Goal: Task Accomplishment & Management: Complete application form

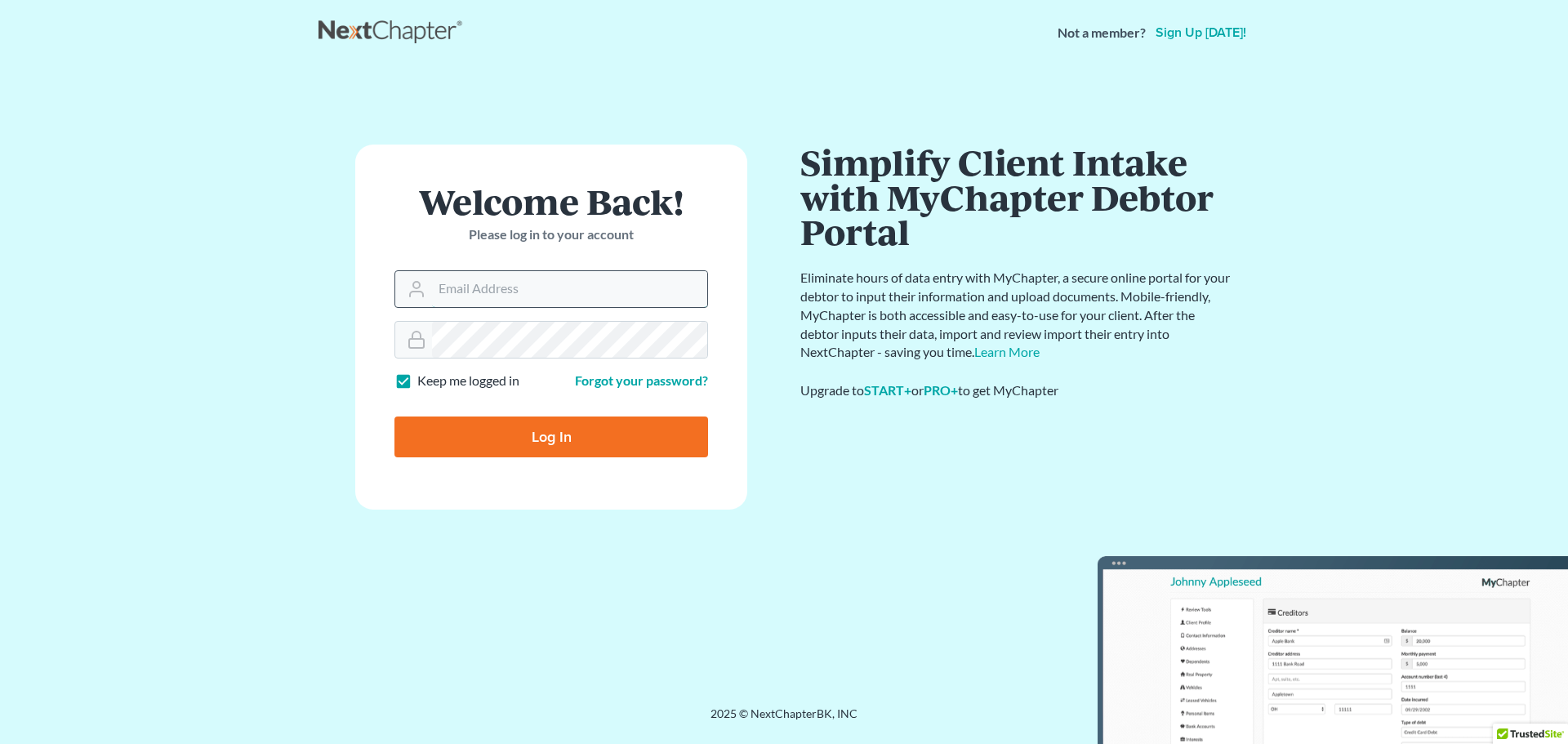
click at [490, 295] on input "Email Address" at bounding box center [570, 288] width 275 height 36
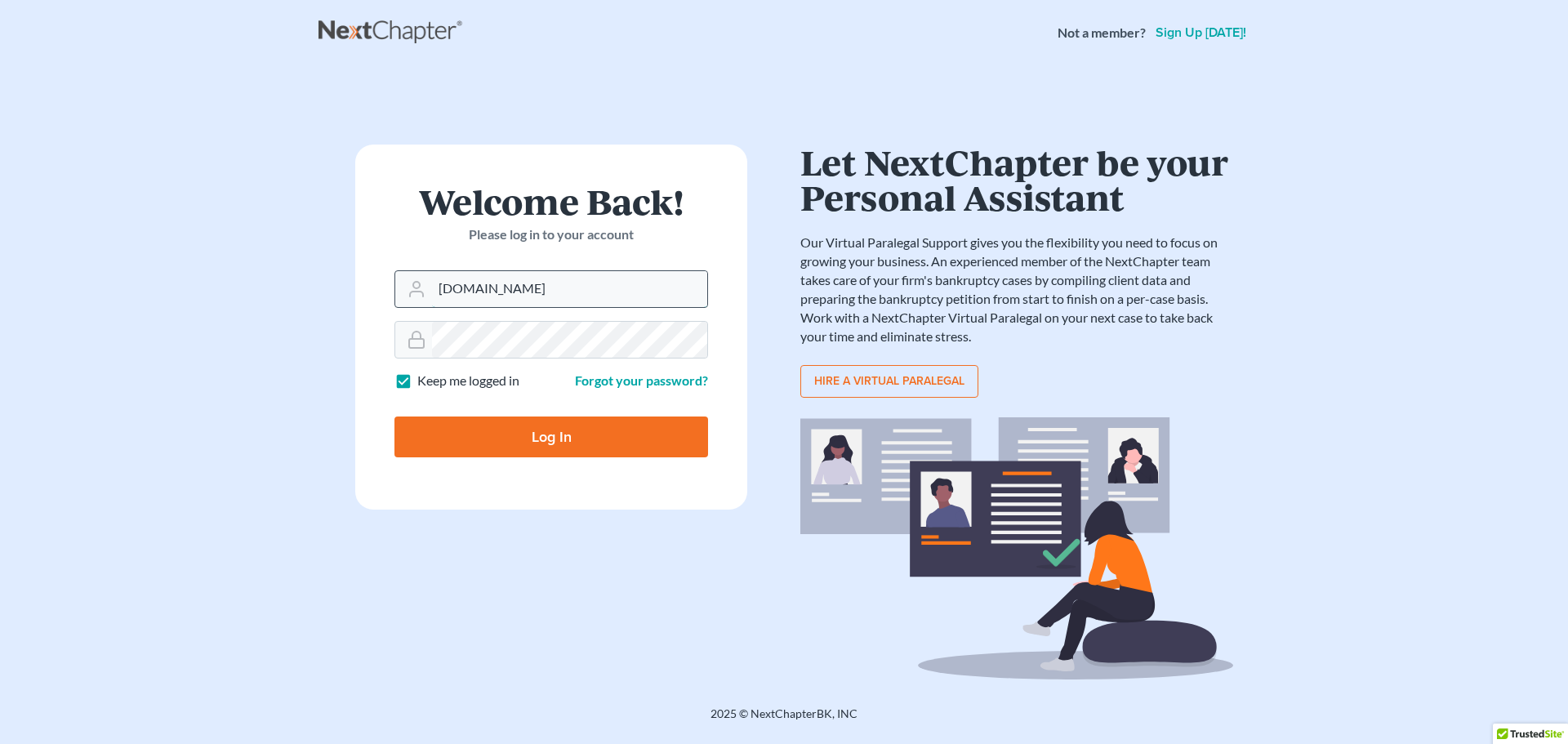
type input "[DOMAIN_NAME]"
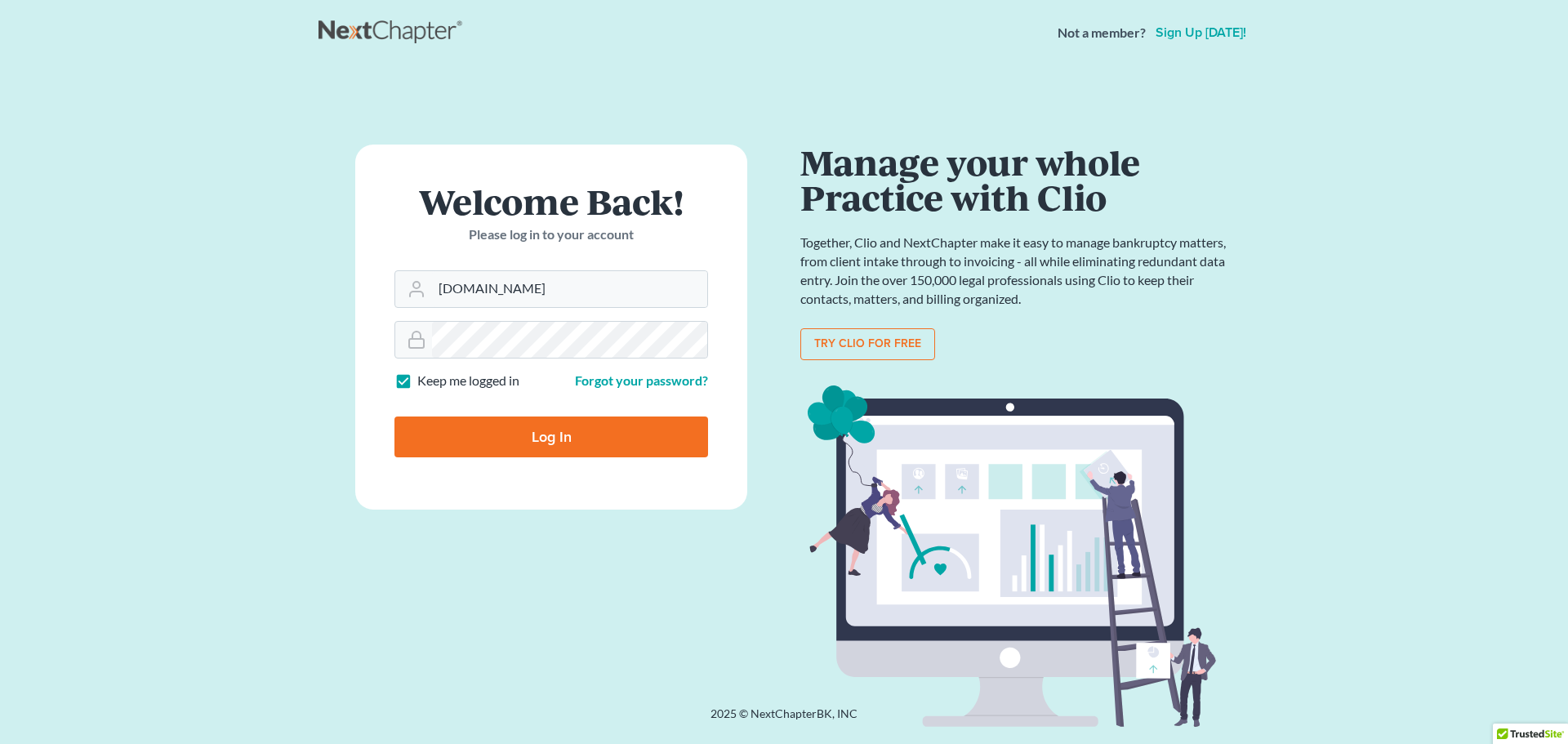
click at [578, 433] on input "Log In" at bounding box center [552, 437] width 314 height 40
type input "Thinking..."
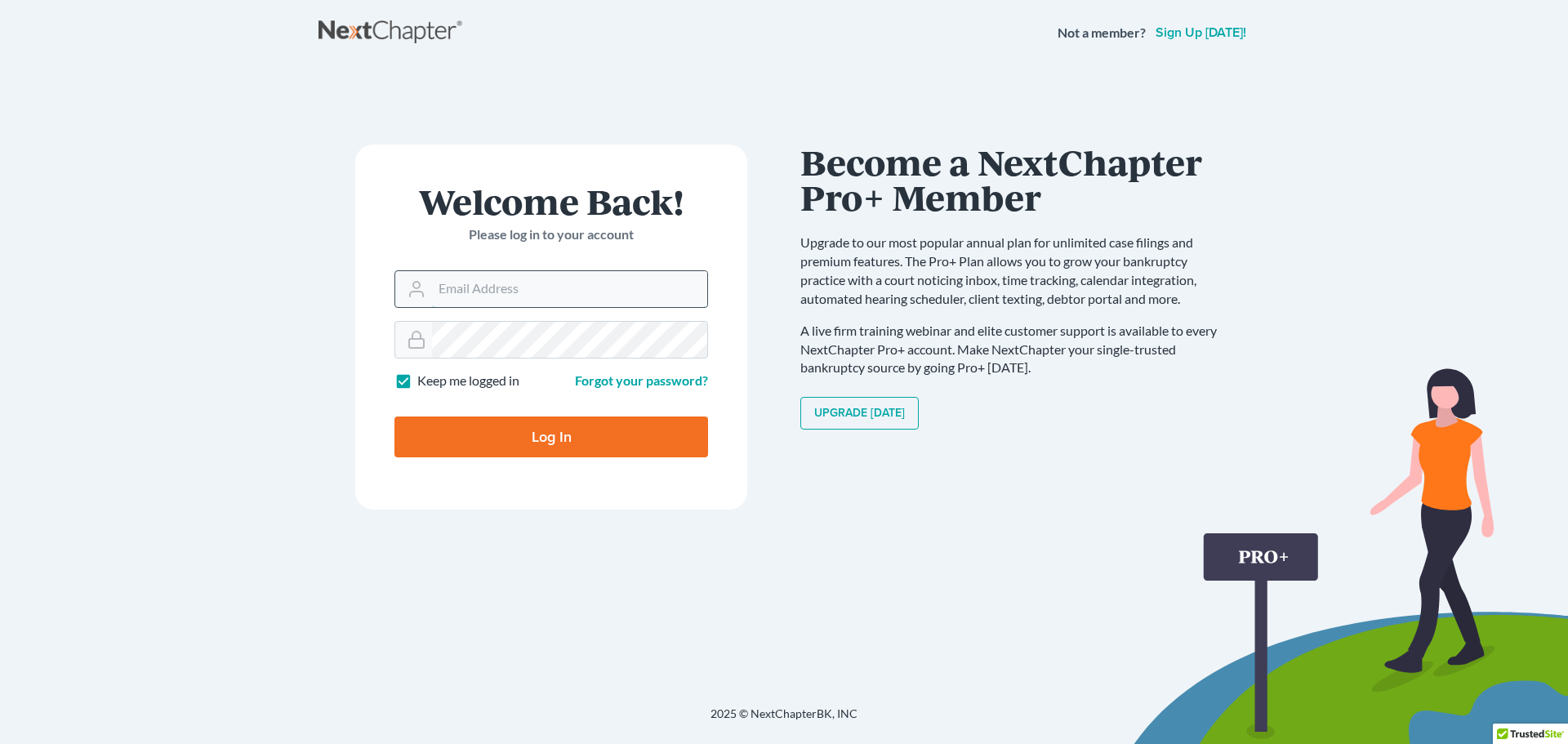
click at [624, 302] on input "Email Address" at bounding box center [570, 288] width 275 height 36
type input "parkinsonlaw.net"
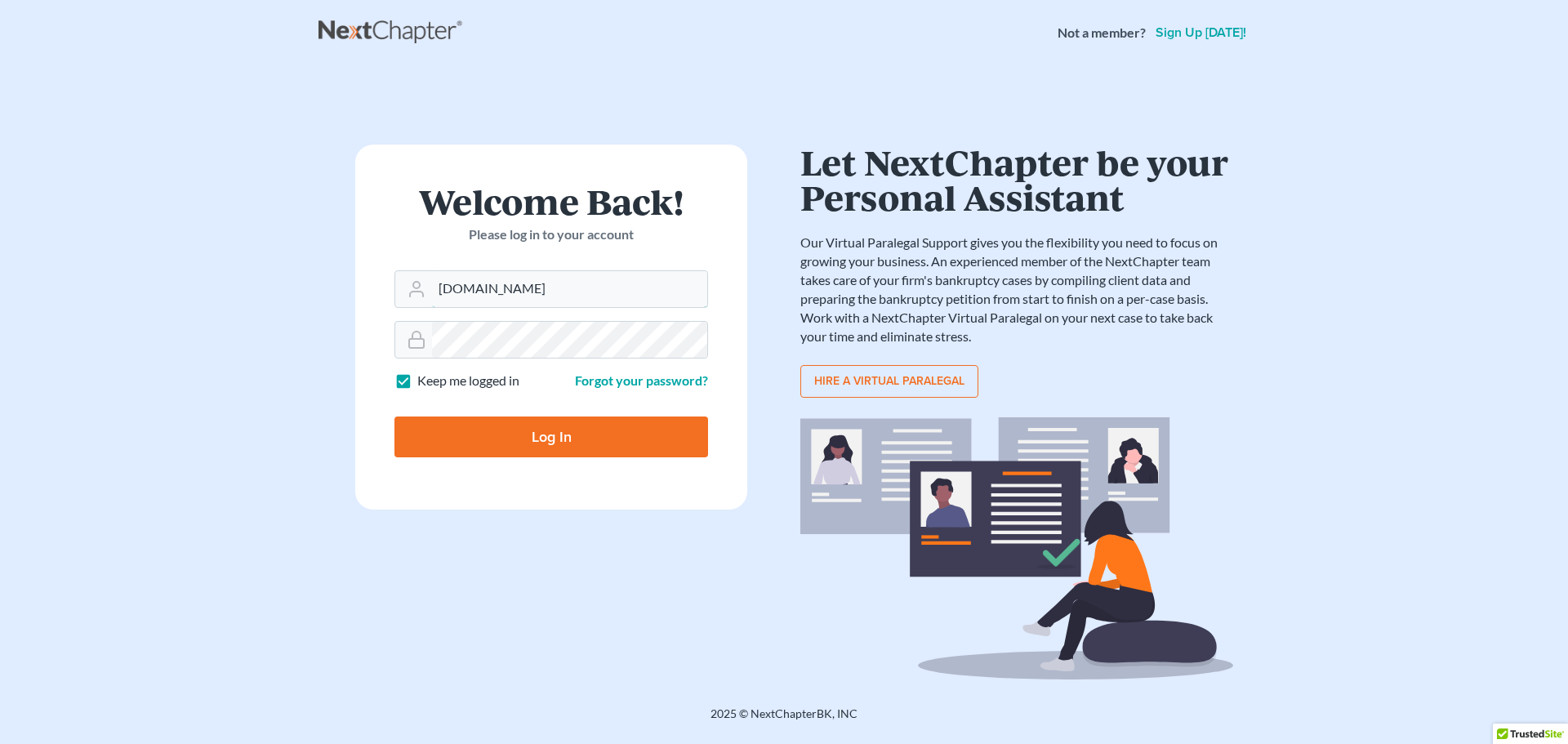
drag, startPoint x: 616, startPoint y: 286, endPoint x: 344, endPoint y: 291, distance: 272.0
click at [344, 291] on div "Welcome Back! Please log in to your account Email Address parkinsonlaw.net Pass…" at bounding box center [551, 385] width 466 height 483
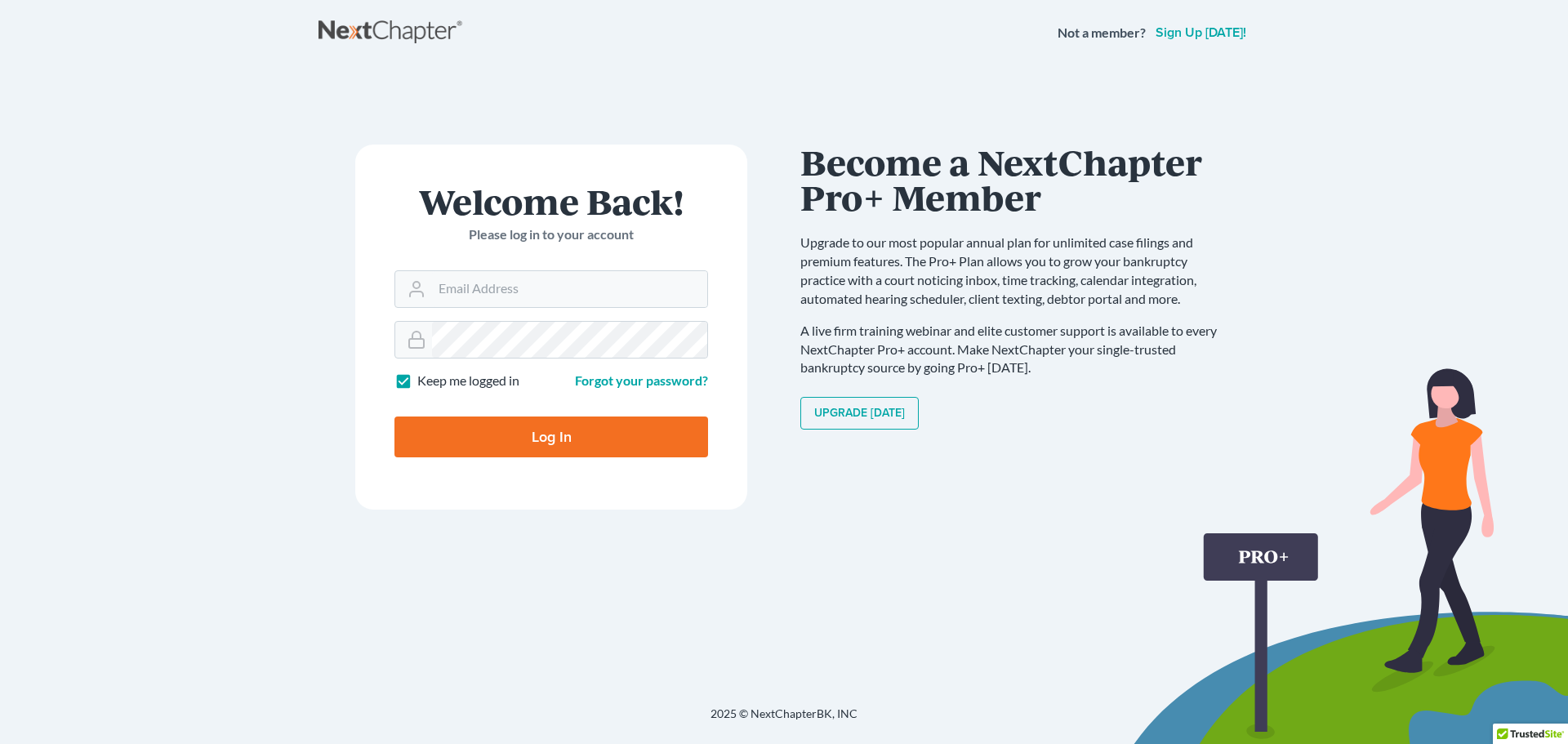
click at [692, 231] on p "Please log in to your account" at bounding box center [552, 235] width 314 height 19
click at [570, 258] on div "Welcome Back! Please log in to your account" at bounding box center [552, 227] width 314 height 87
click at [550, 283] on input "Email Address" at bounding box center [570, 288] width 275 height 36
click at [474, 218] on h1 "Welcome Back!" at bounding box center [552, 202] width 314 height 35
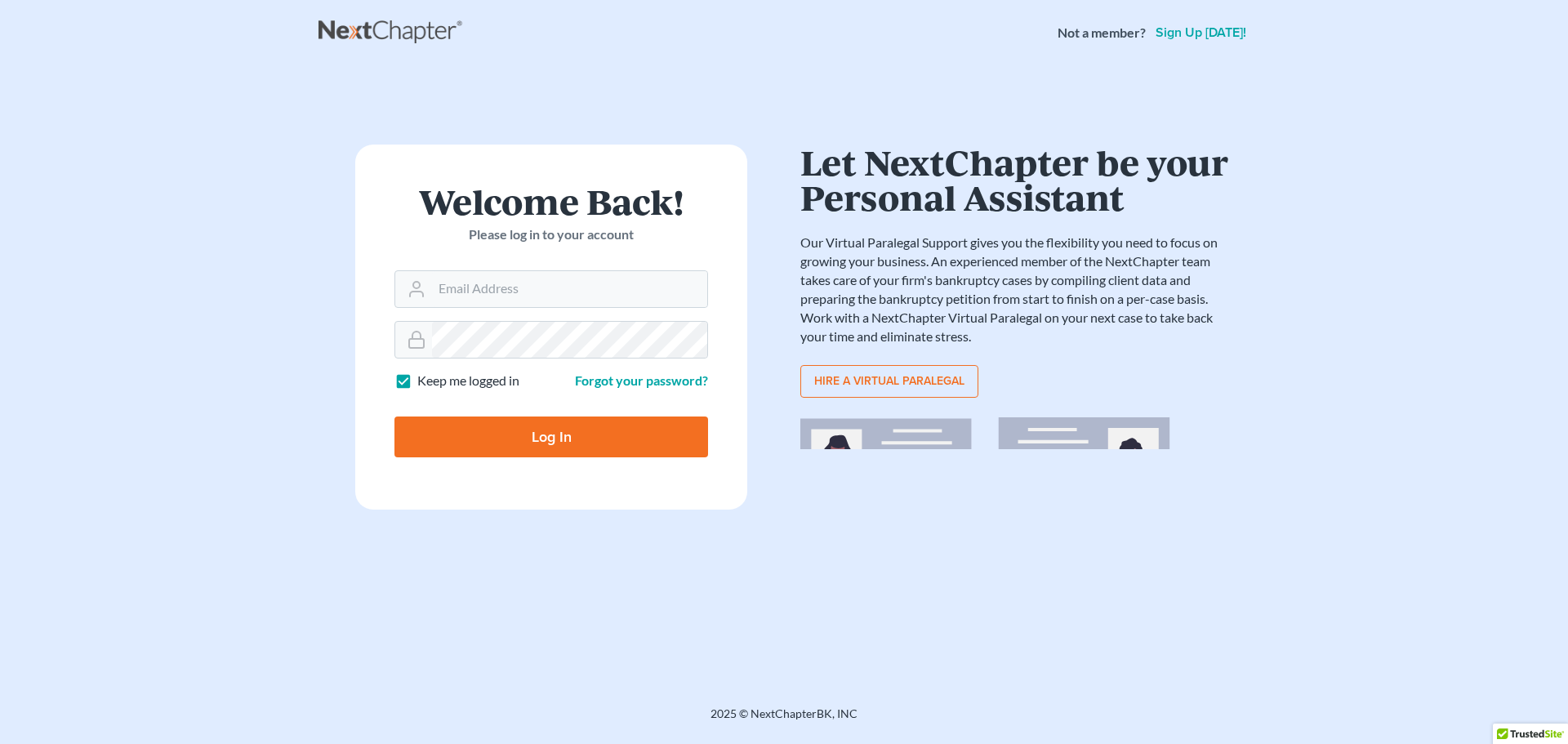
click at [639, 122] on div "Welcome Back! Please log in to your account Email Address Password Keep me logg…" at bounding box center [783, 366] width 931 height 522
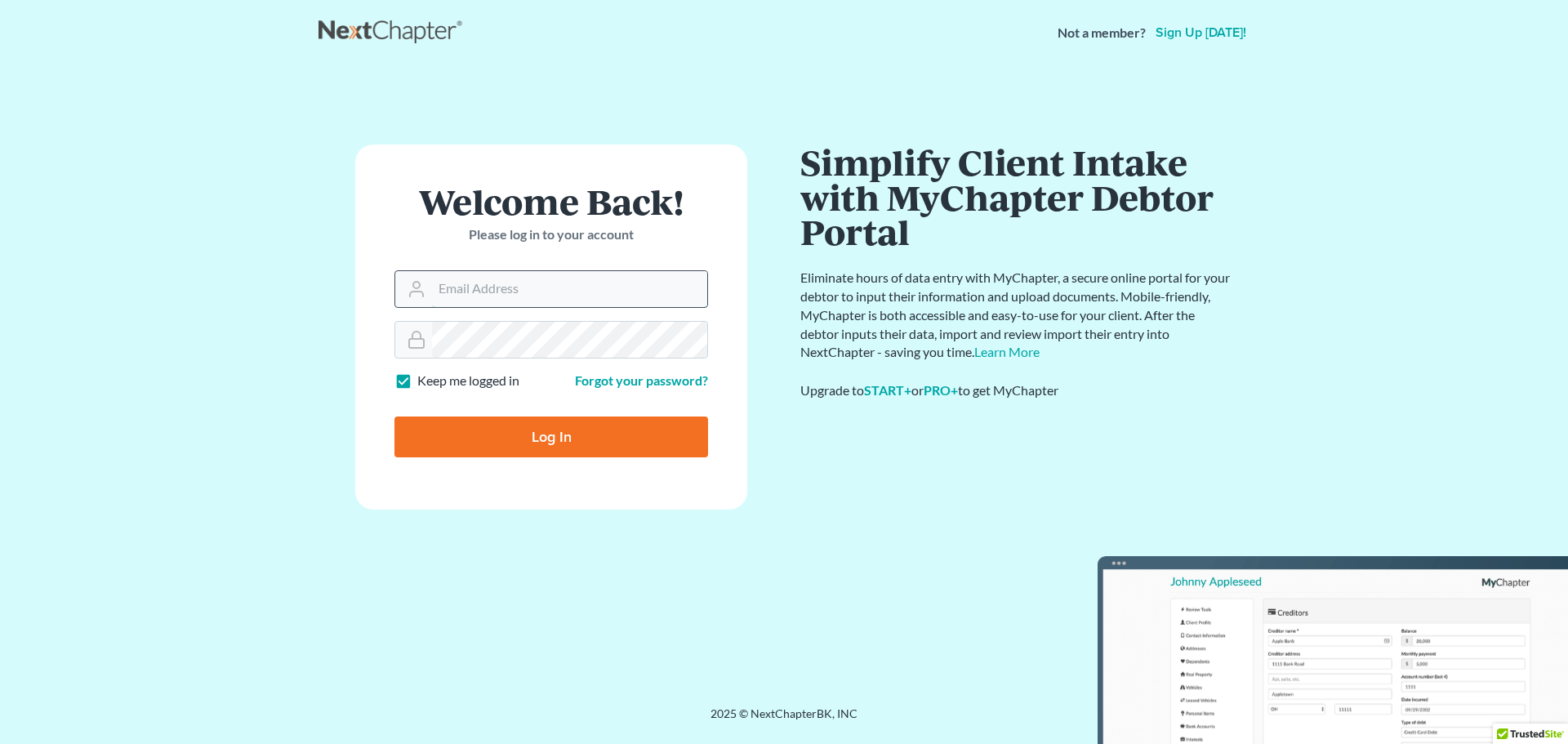
click at [608, 282] on input "Email Address" at bounding box center [570, 288] width 275 height 36
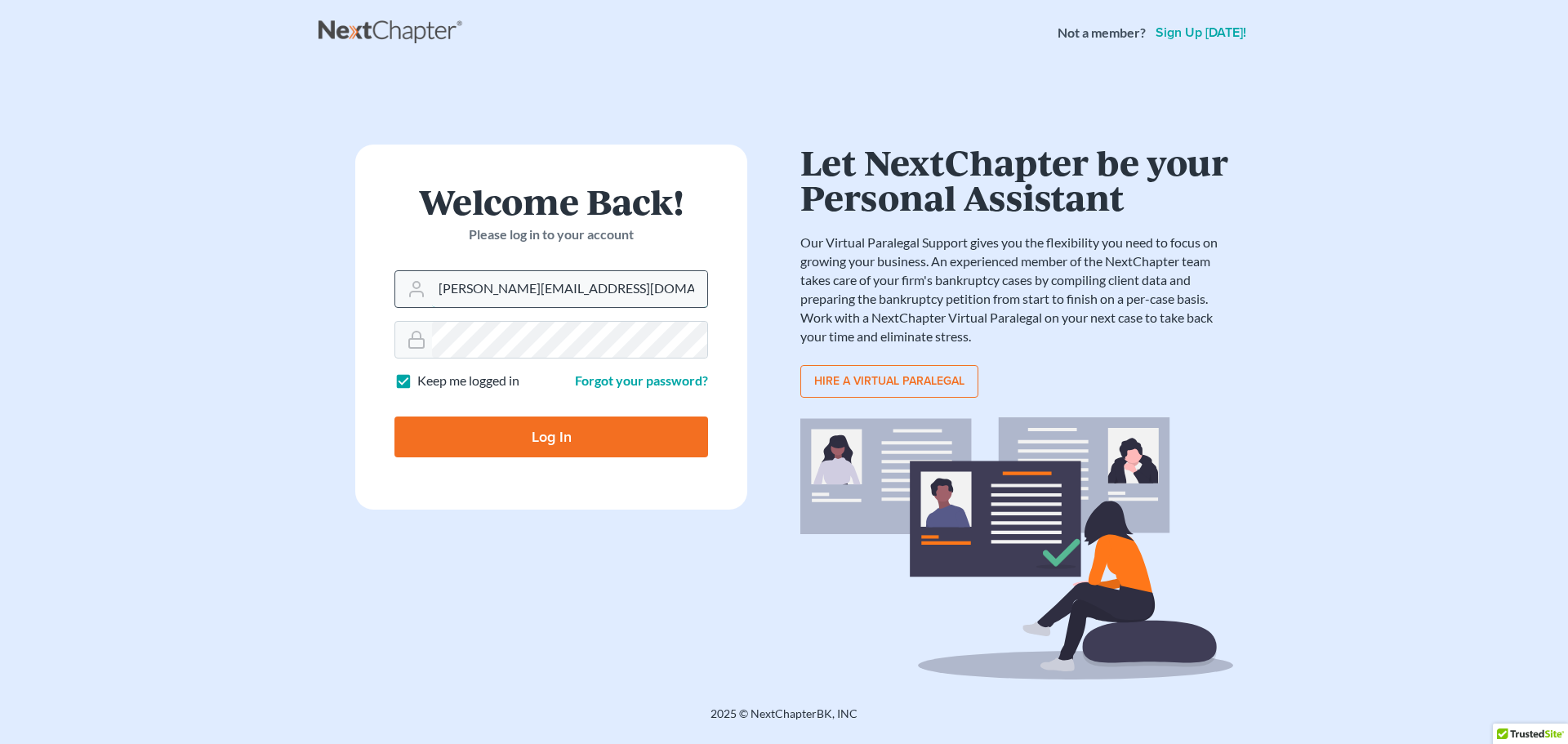
type input "[PERSON_NAME][EMAIL_ADDRESS][DOMAIN_NAME]"
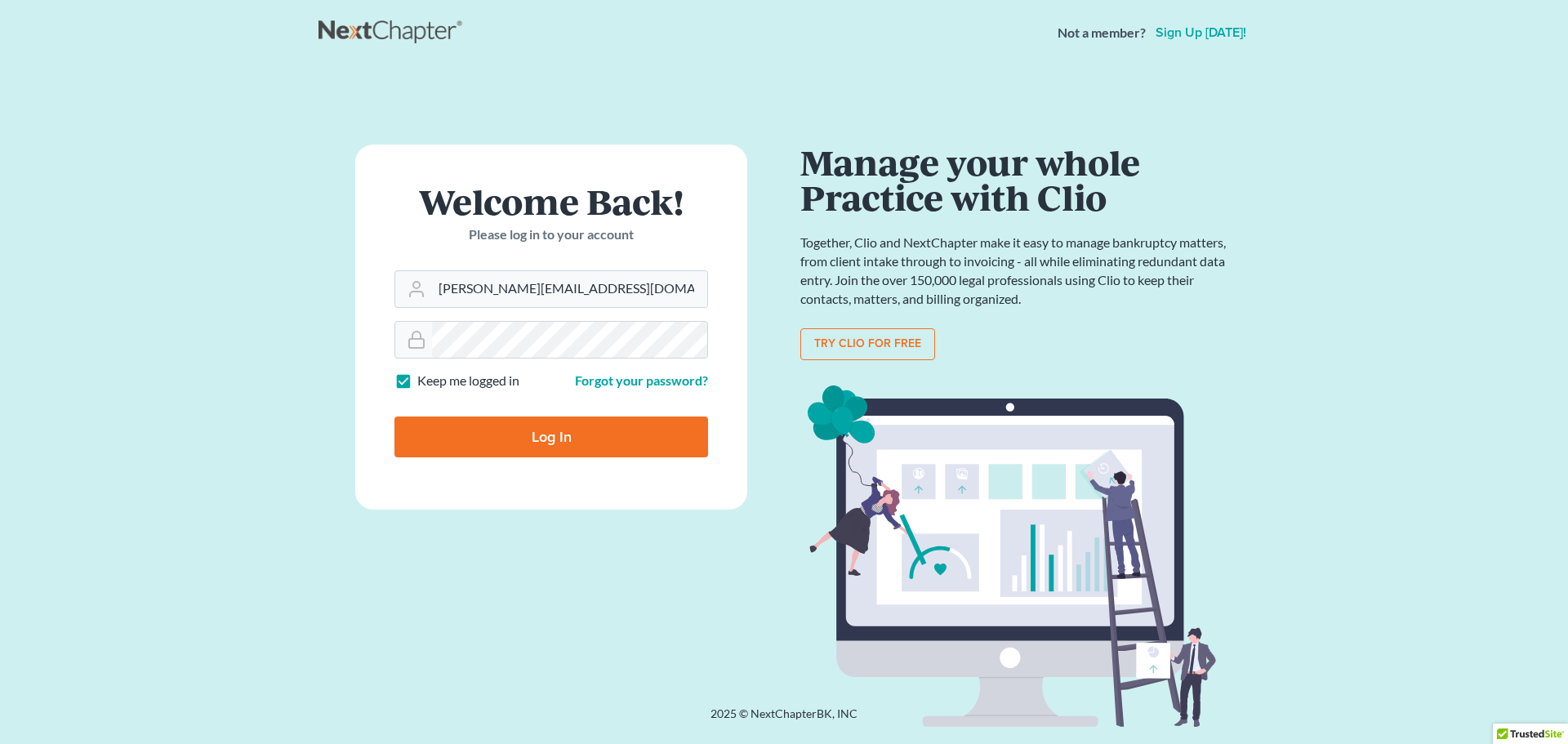
click at [409, 440] on input "Log In" at bounding box center [552, 437] width 314 height 40
type input "Thinking..."
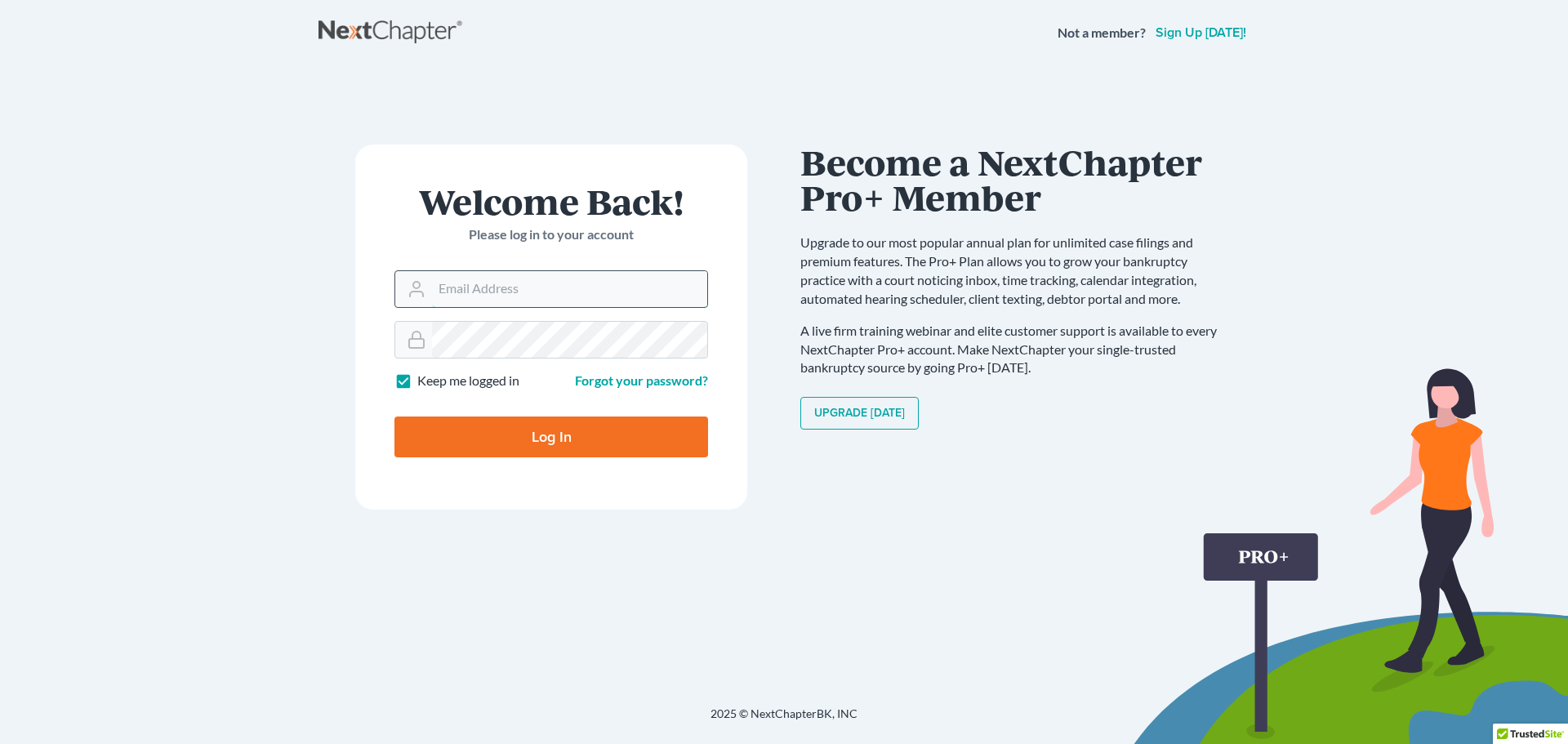
click at [470, 290] on input "Email Address" at bounding box center [570, 288] width 275 height 36
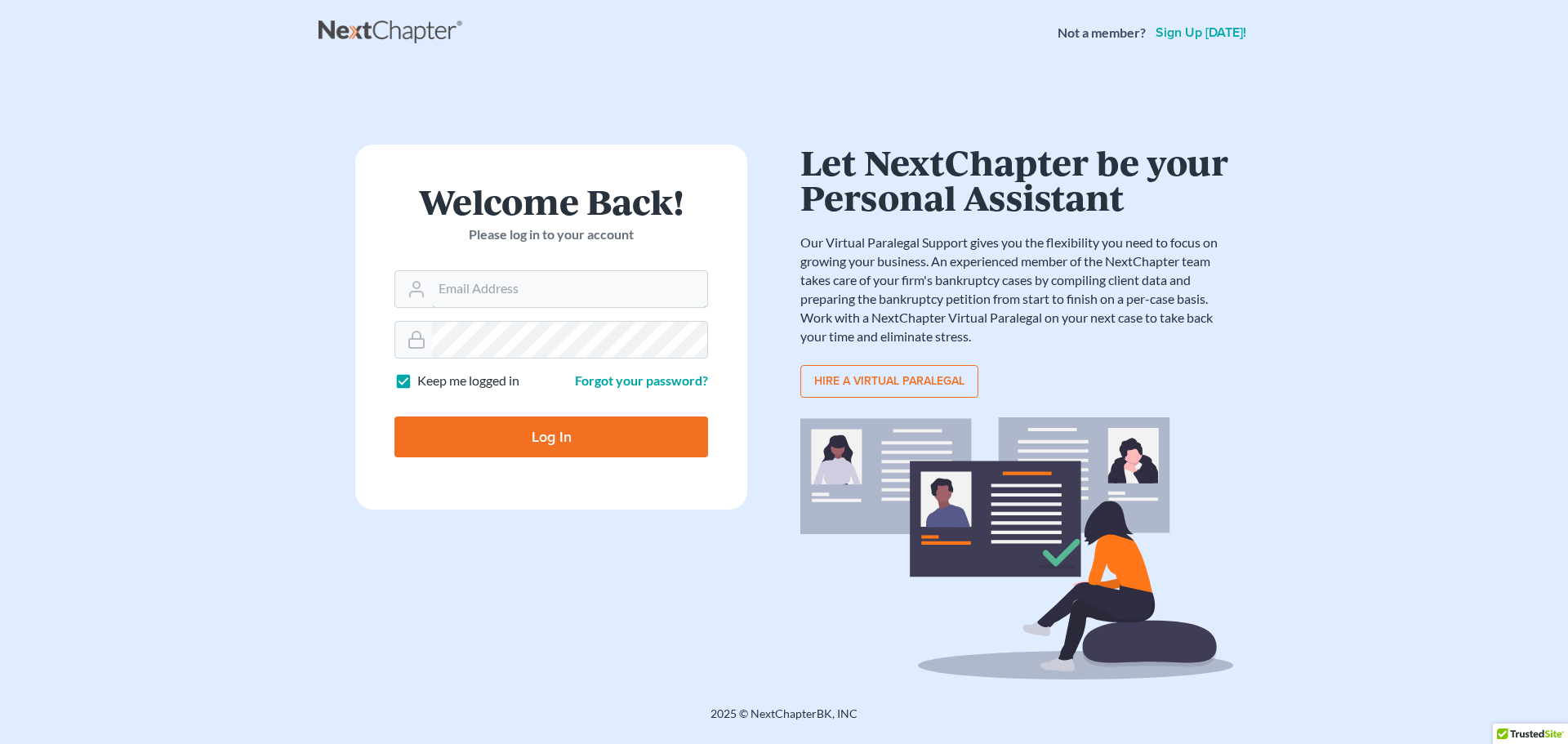
type input "[PERSON_NAME][EMAIL_ADDRESS][DOMAIN_NAME]"
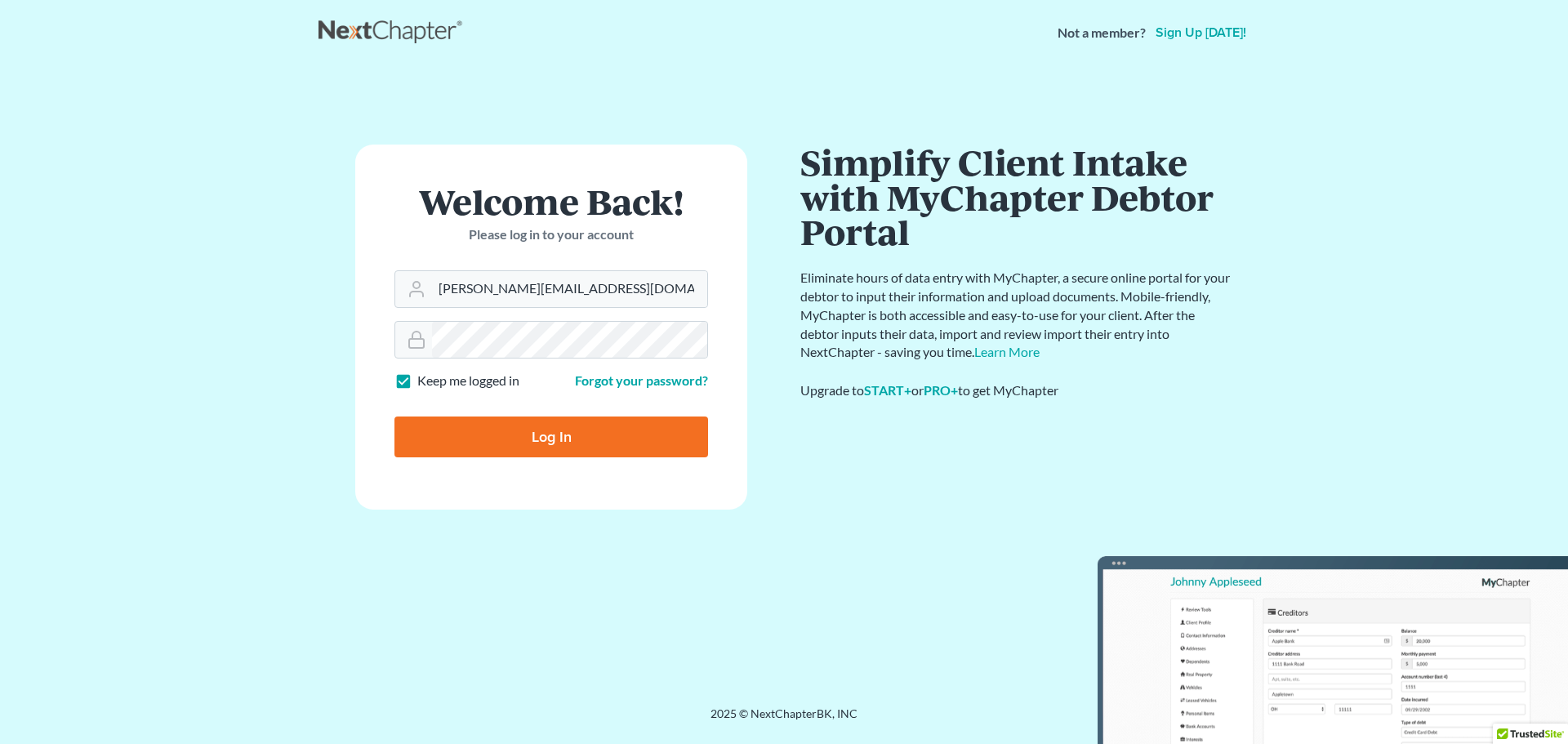
click at [480, 433] on input "Log In" at bounding box center [552, 437] width 314 height 40
type input "Thinking..."
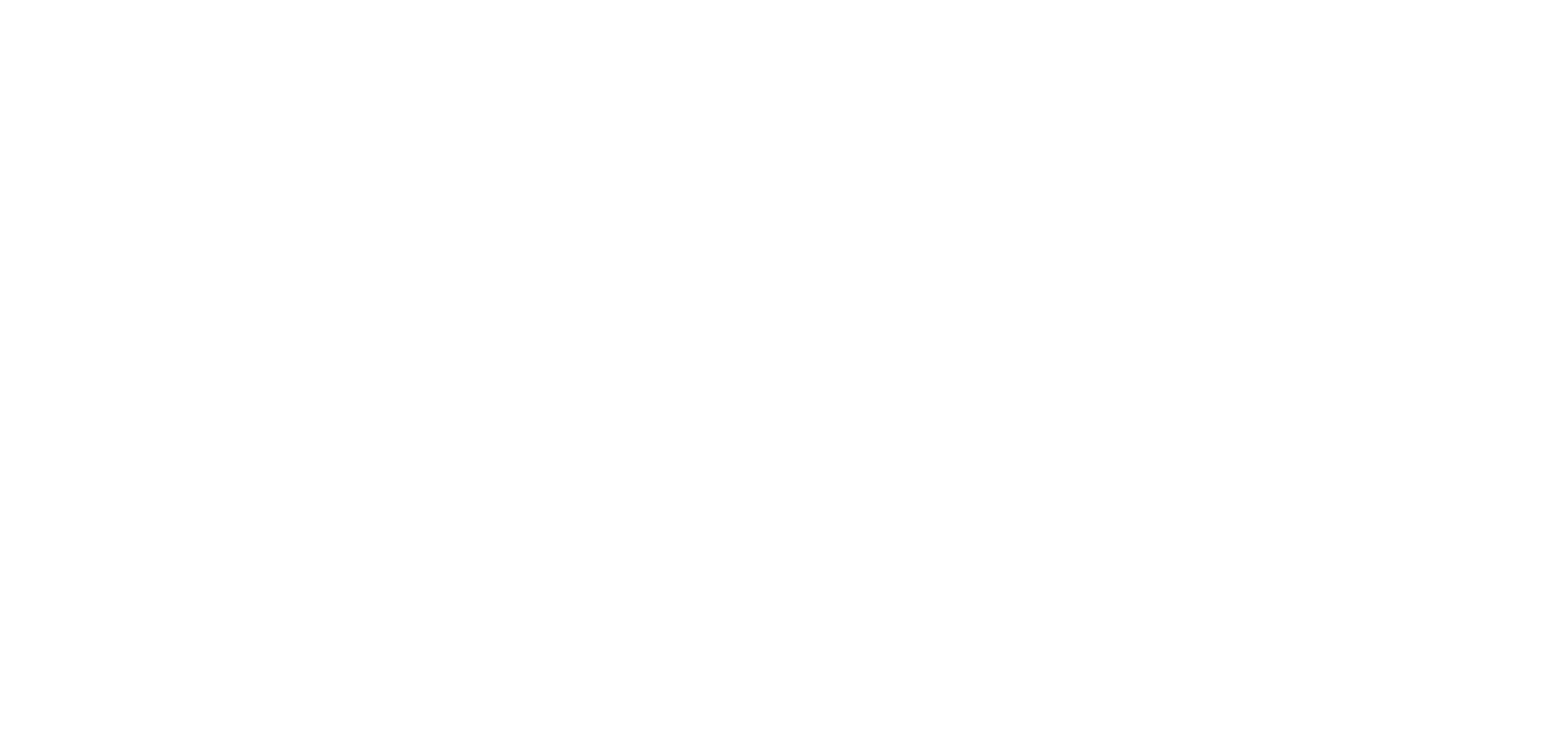
drag, startPoint x: 1403, startPoint y: 2, endPoint x: 1007, endPoint y: 216, distance: 450.1
click at [0, 0] on html at bounding box center [0, 0] width 0 height 0
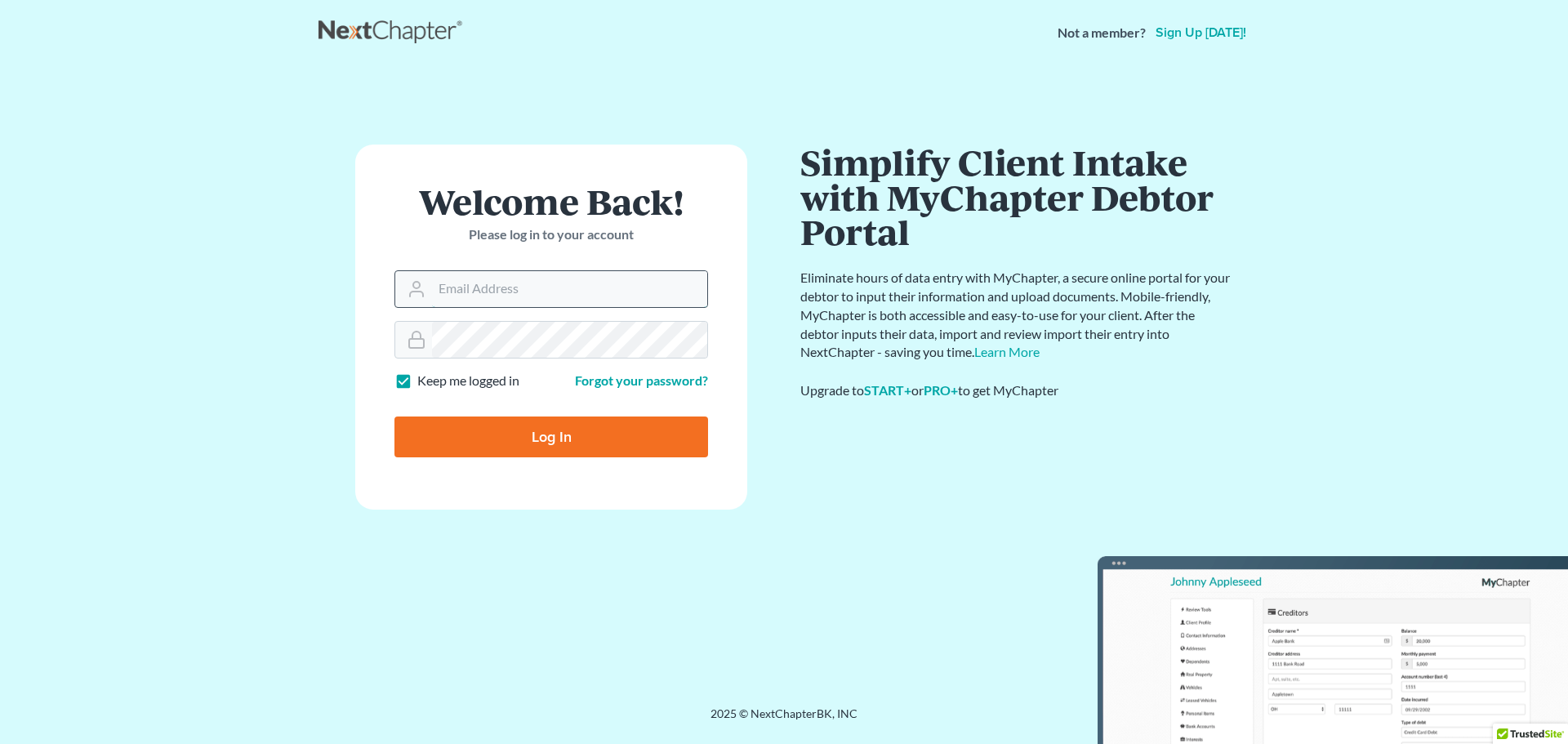
click at [544, 297] on input "Email Address" at bounding box center [570, 288] width 275 height 36
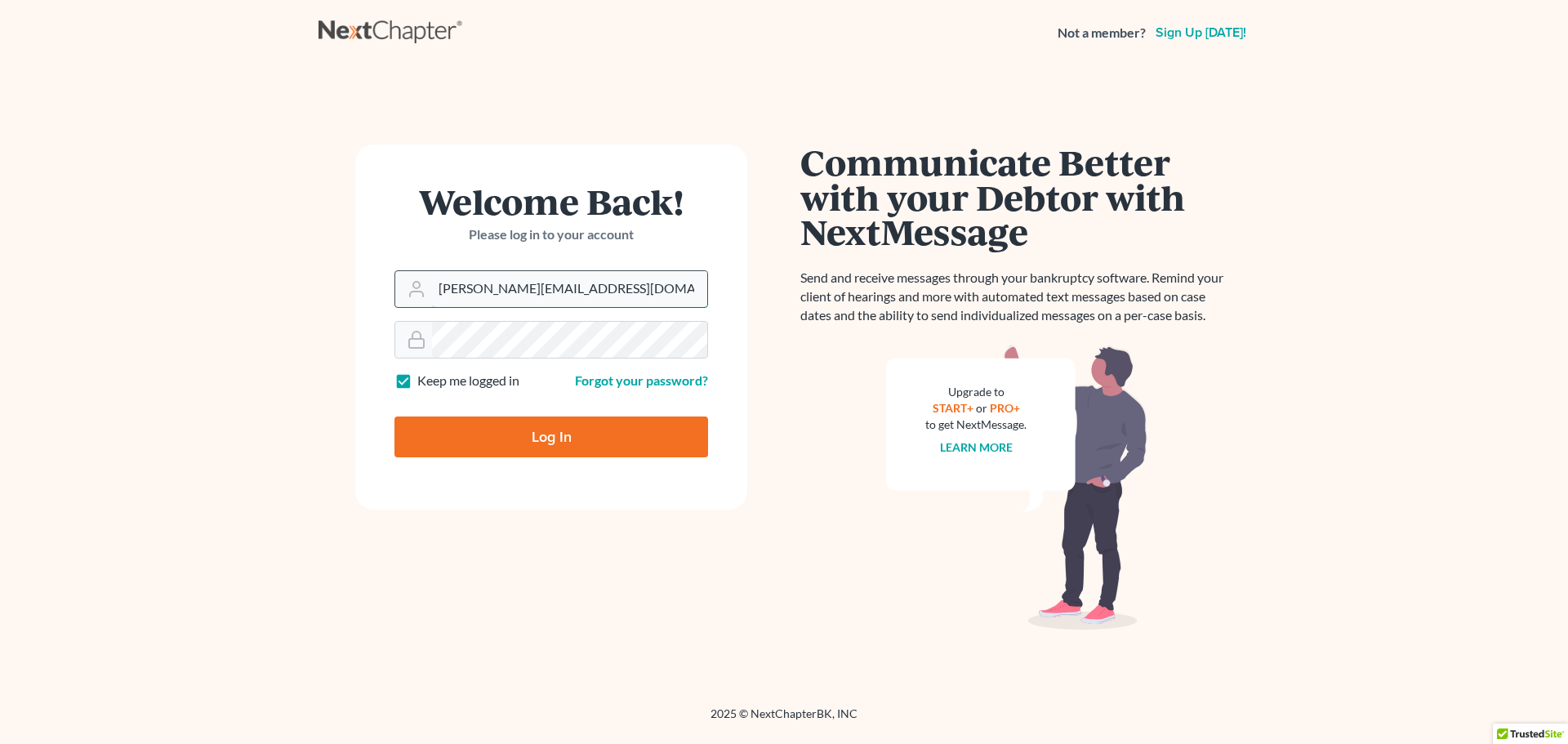
type input "[PERSON_NAME][EMAIL_ADDRESS][DOMAIN_NAME]"
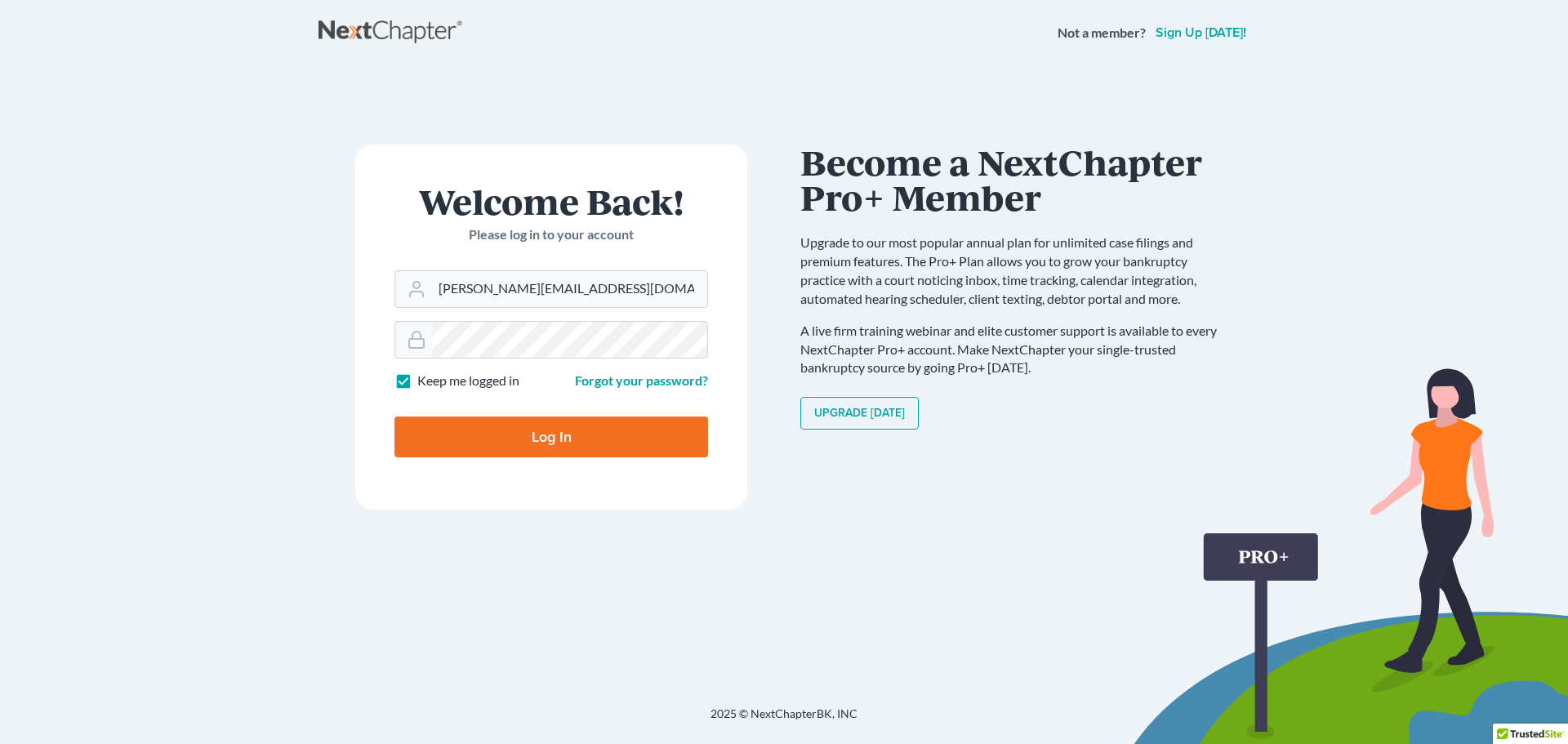
click at [497, 464] on form "Welcome Back! Please log in to your account Email Address sonja@parkinsonlaw.ne…" at bounding box center [551, 326] width 392 height 365
click at [503, 445] on input "Log In" at bounding box center [552, 437] width 314 height 40
type input "Thinking..."
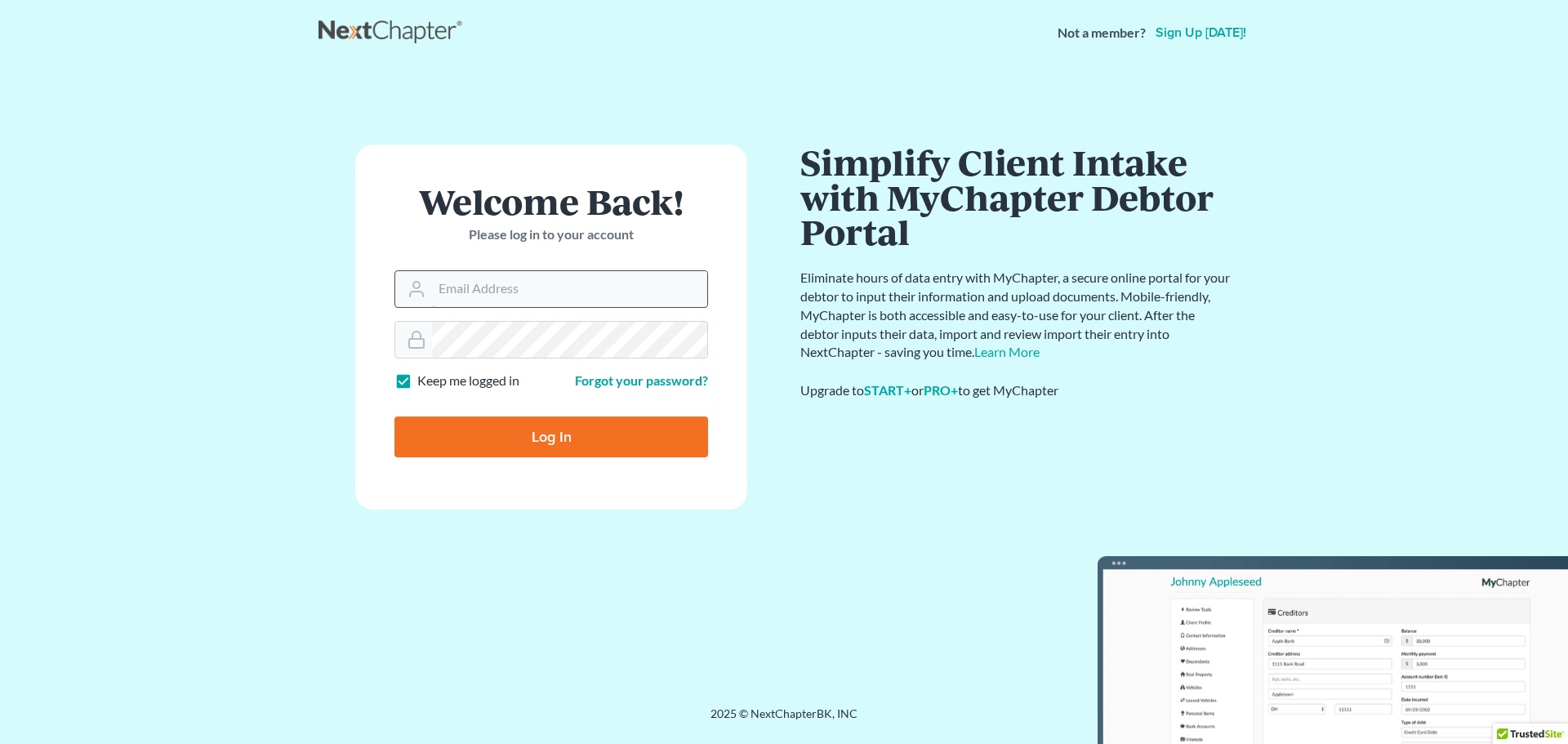
click at [631, 295] on input "Email Address" at bounding box center [570, 288] width 275 height 36
type input "[PERSON_NAME][EMAIL_ADDRESS][DOMAIN_NAME]"
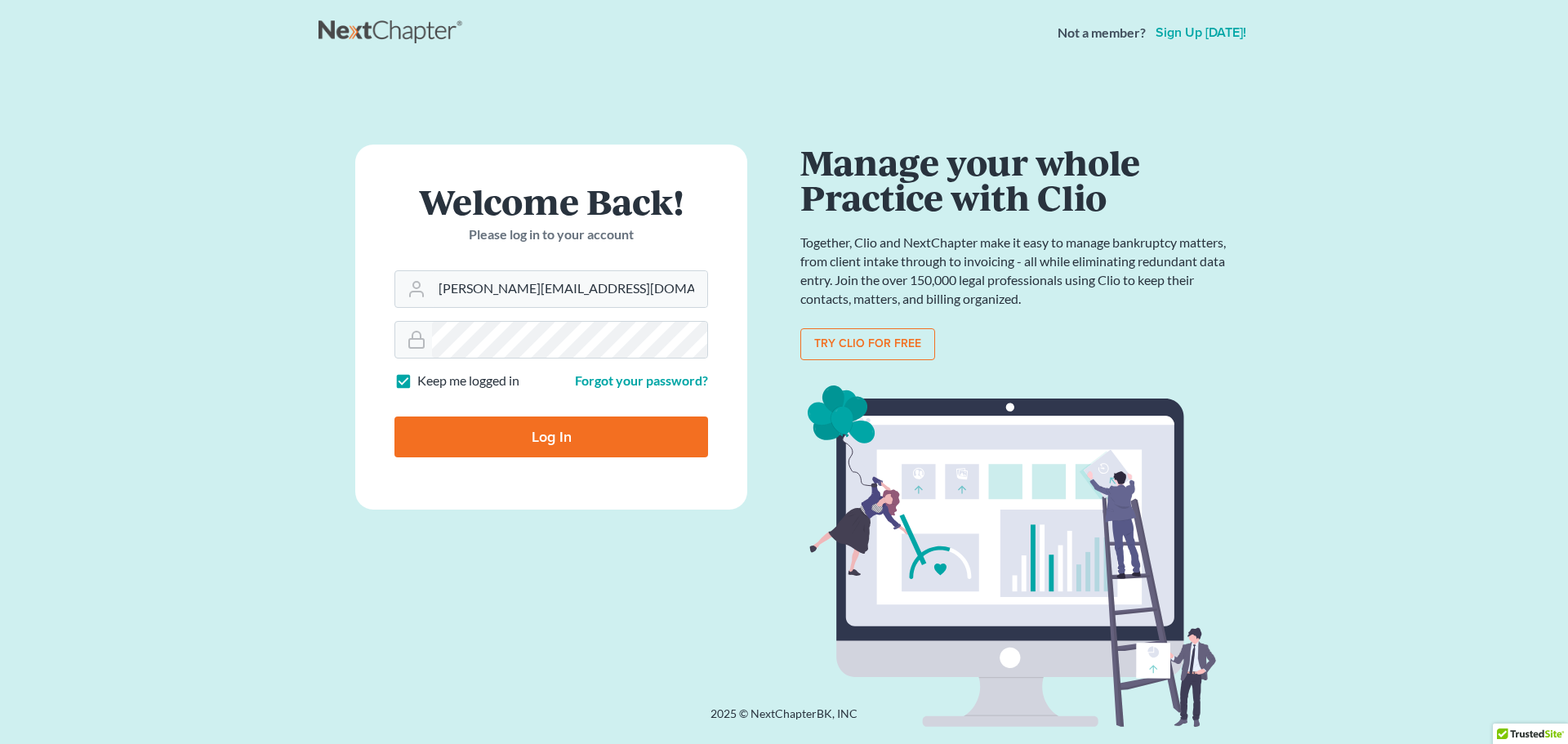
click at [519, 420] on input "Log In" at bounding box center [552, 437] width 314 height 40
type input "Thinking..."
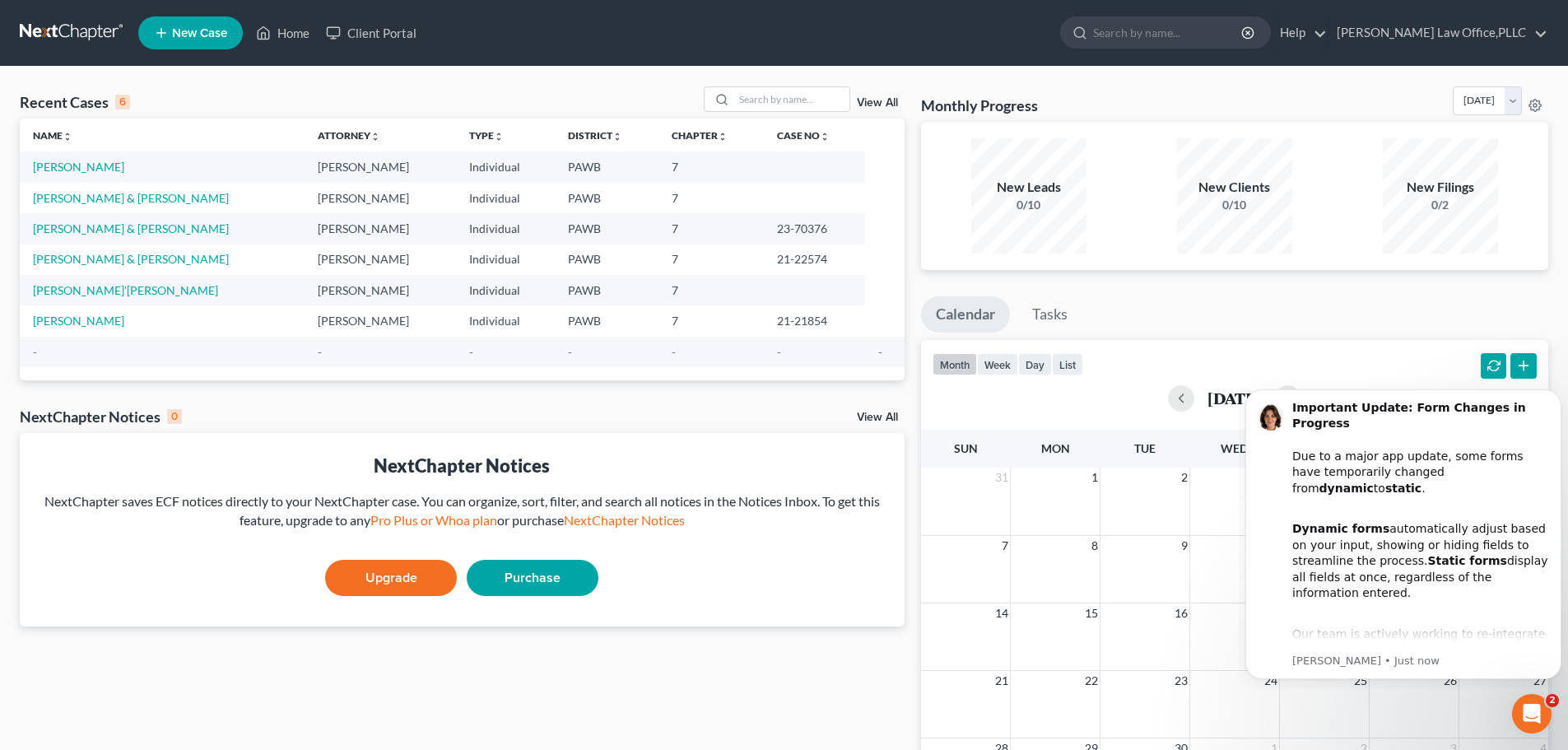
click at [538, 690] on div "Recent Cases 6 View All Name unfold_more expand_more expand_less Attorney unfol…" at bounding box center [463, 494] width 901 height 815
click at [191, 43] on link "New Case" at bounding box center [190, 32] width 105 height 33
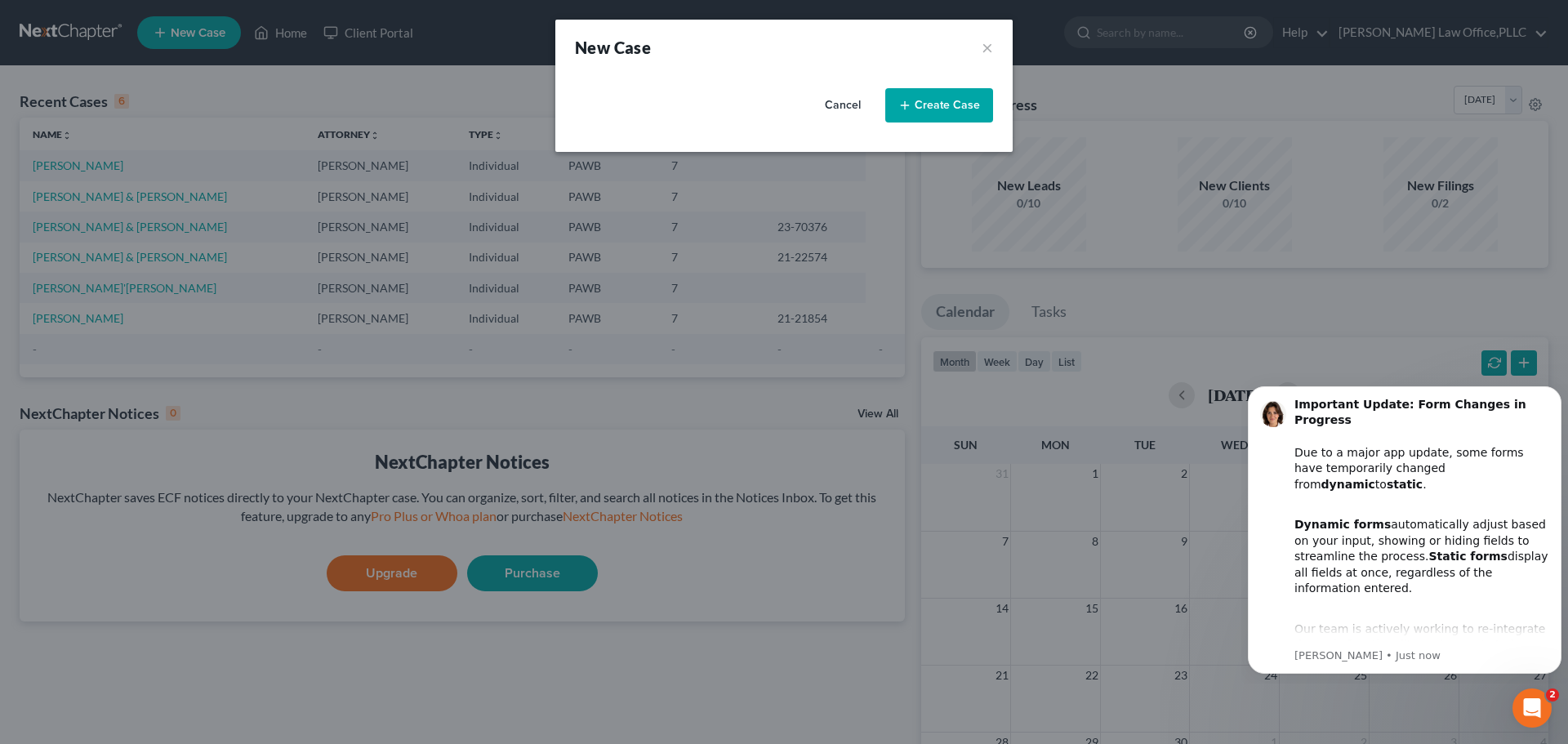
select select "69"
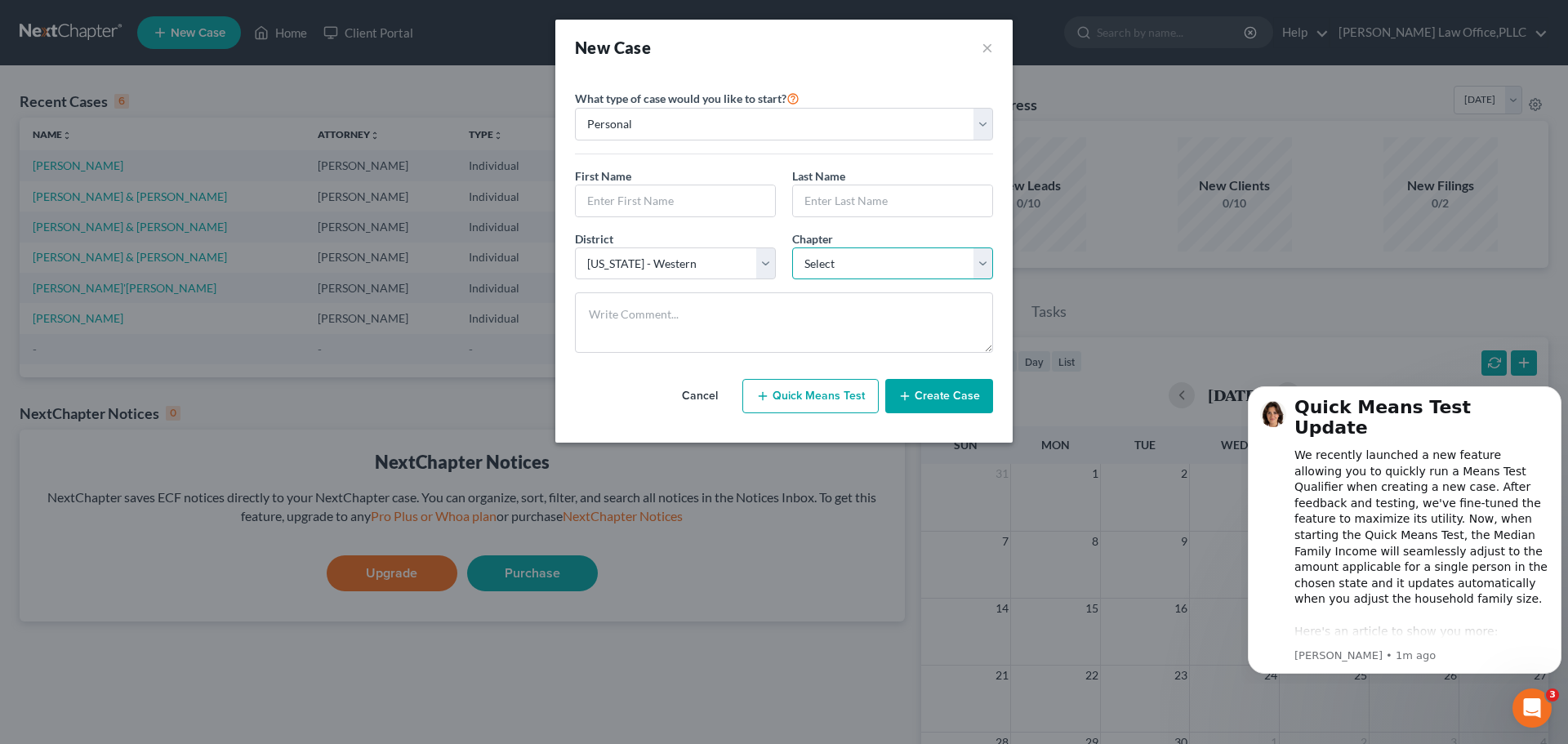
click at [885, 267] on select "Select 7 11 12 13" at bounding box center [893, 263] width 201 height 33
select select "0"
click at [792, 247] on select "Select 7 11 12 13" at bounding box center [893, 263] width 201 height 33
click at [720, 272] on select "Select [US_STATE] - [GEOGRAPHIC_DATA] [US_STATE] - [GEOGRAPHIC_DATA][US_STATE] …" at bounding box center [675, 263] width 201 height 33
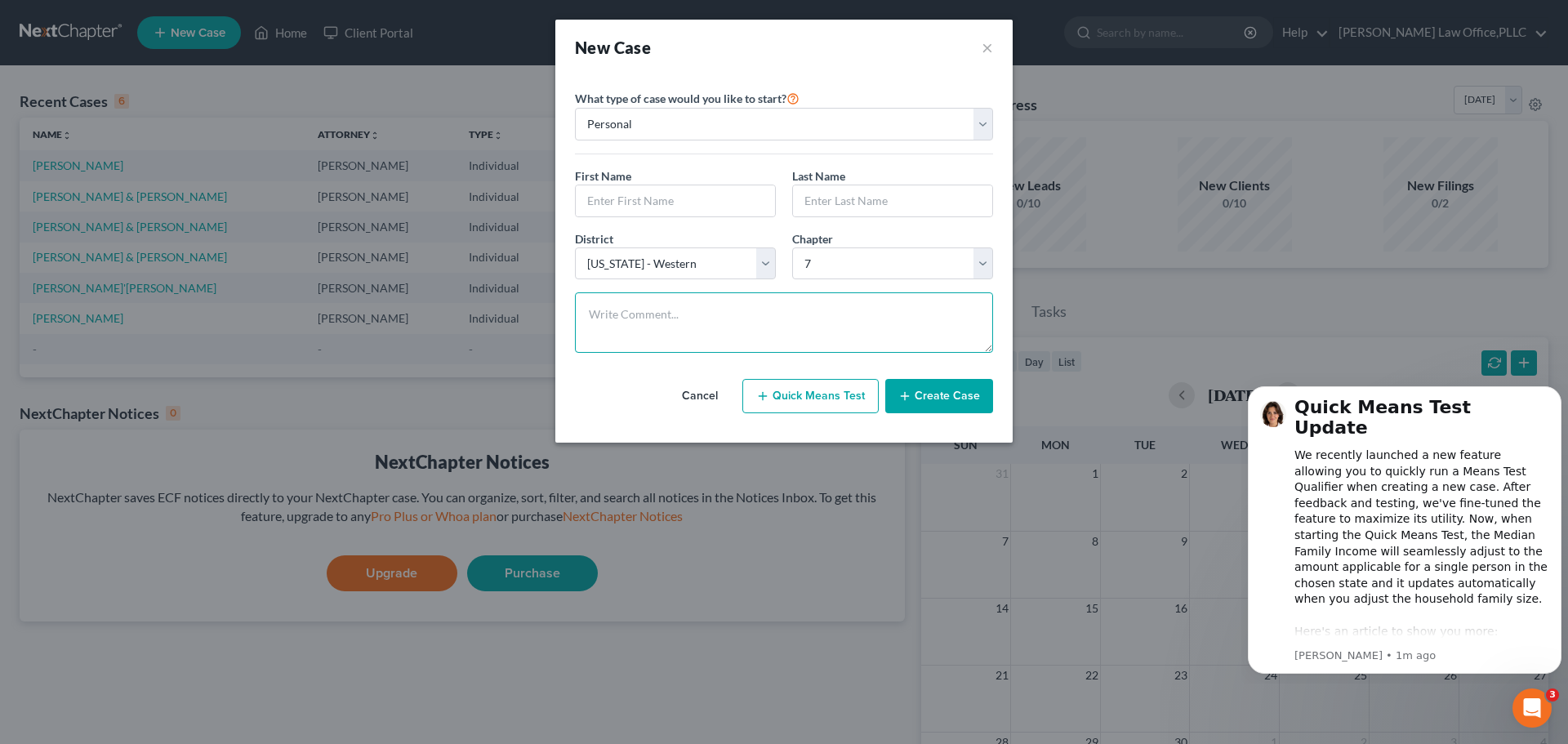
click at [713, 309] on textarea at bounding box center [784, 323] width 419 height 61
